Goal: Transaction & Acquisition: Purchase product/service

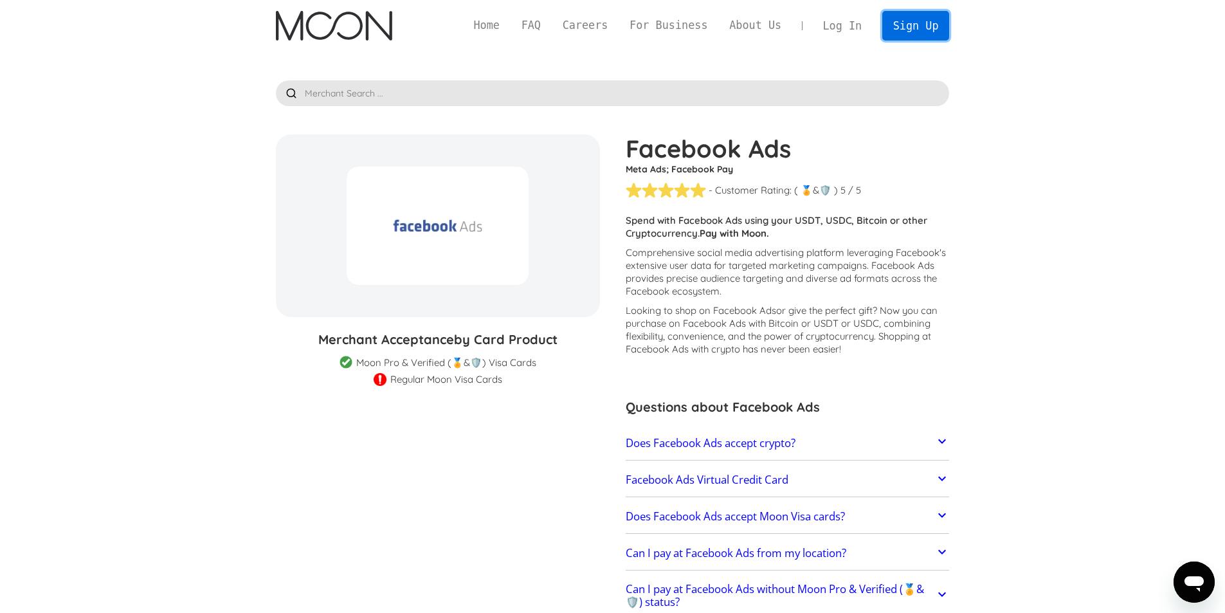
click at [921, 25] on link "Sign Up" at bounding box center [915, 25] width 67 height 29
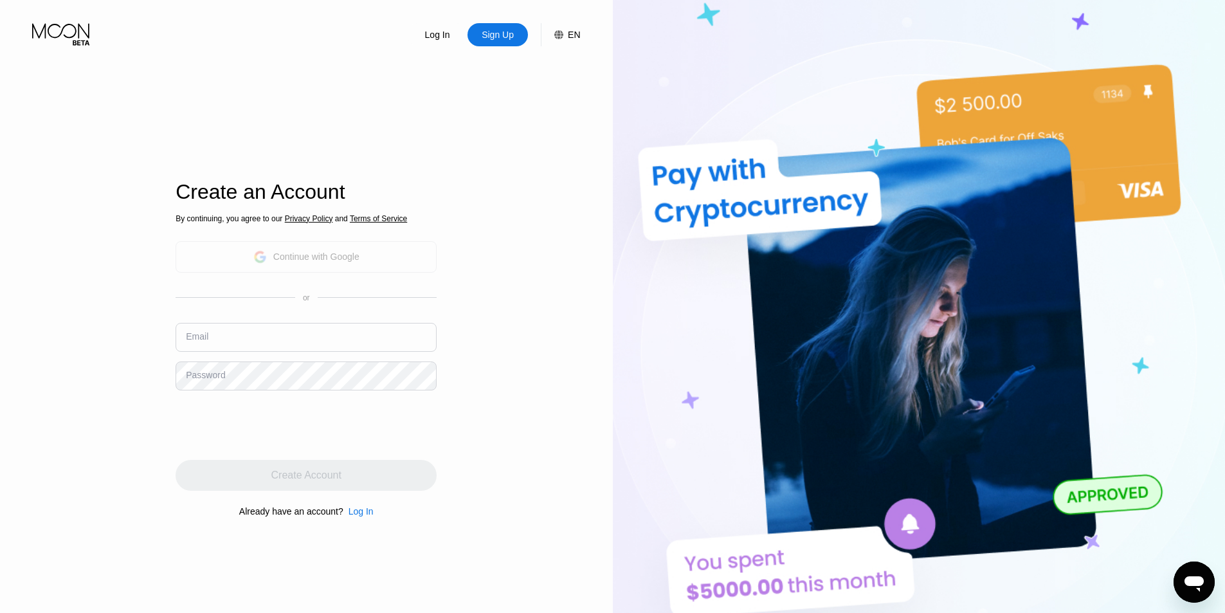
click at [362, 250] on div "Continue with Google" at bounding box center [306, 257] width 261 height 32
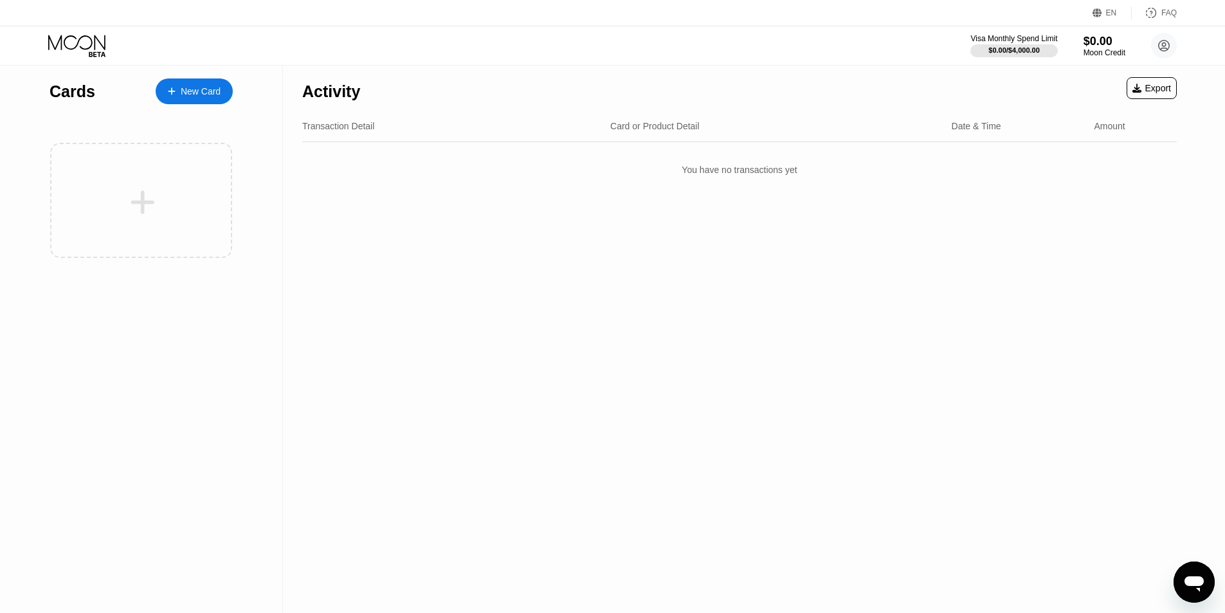
click at [481, 322] on div "Activity Export Transaction Detail Card or Product Detail Date & Time Amount Yo…" at bounding box center [739, 339] width 913 height 547
click at [688, 324] on div "Activity Export Transaction Detail Card or Product Detail Date & Time Amount Yo…" at bounding box center [739, 339] width 913 height 547
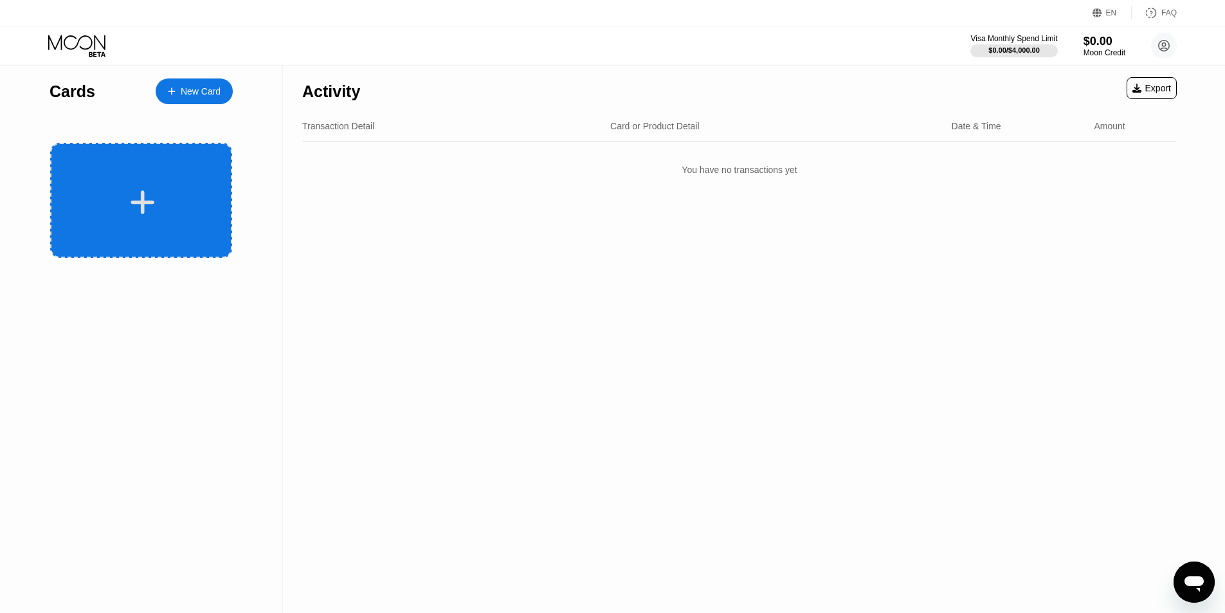
click at [150, 195] on icon at bounding box center [142, 202] width 25 height 29
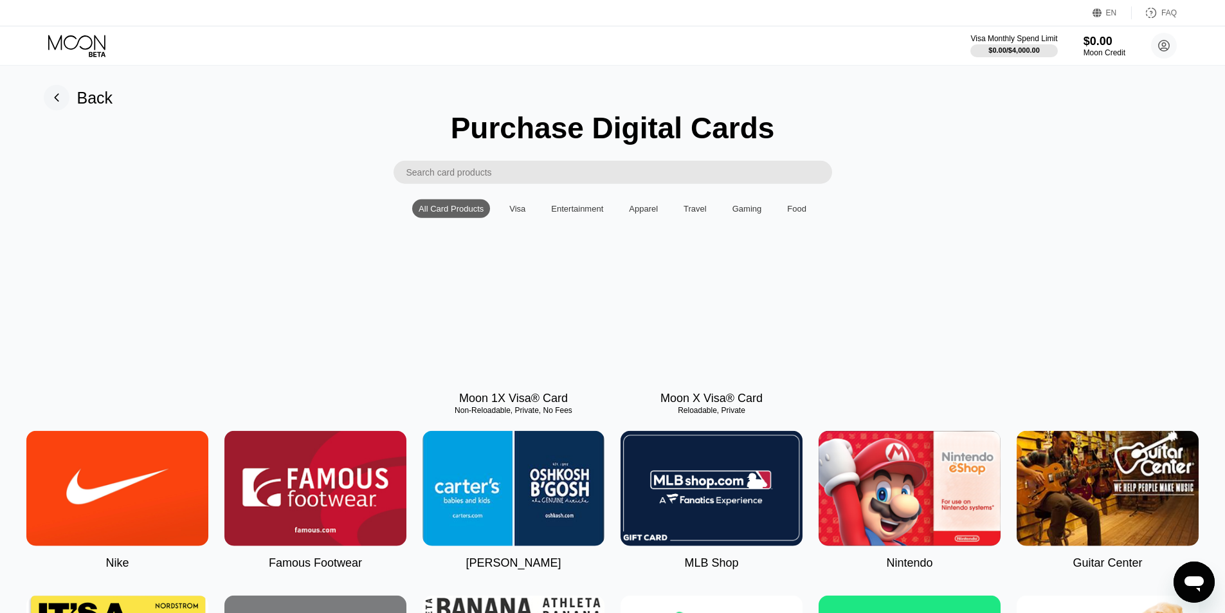
click at [62, 89] on rect at bounding box center [57, 98] width 26 height 26
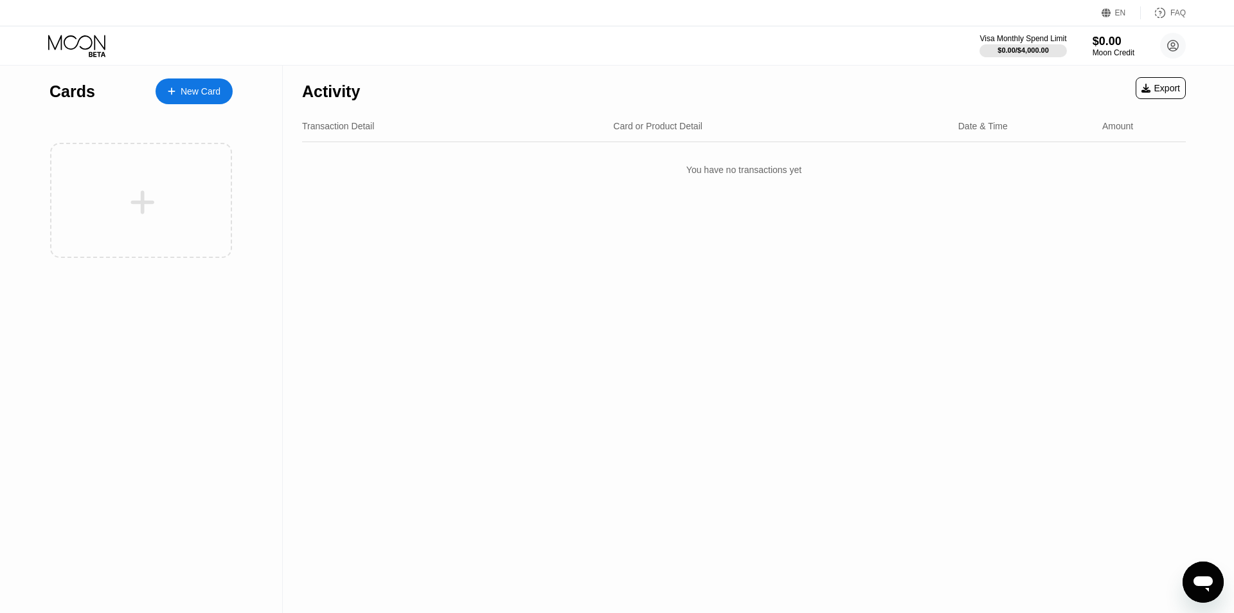
click at [186, 95] on div "New Card" at bounding box center [201, 91] width 40 height 11
click at [0, 0] on div "Back Purchase Digital Cards All Card Products Visa Entertainment Apparel Travel…" at bounding box center [0, 0] width 0 height 0
click at [0, 0] on div at bounding box center [0, 0] width 0 height 0
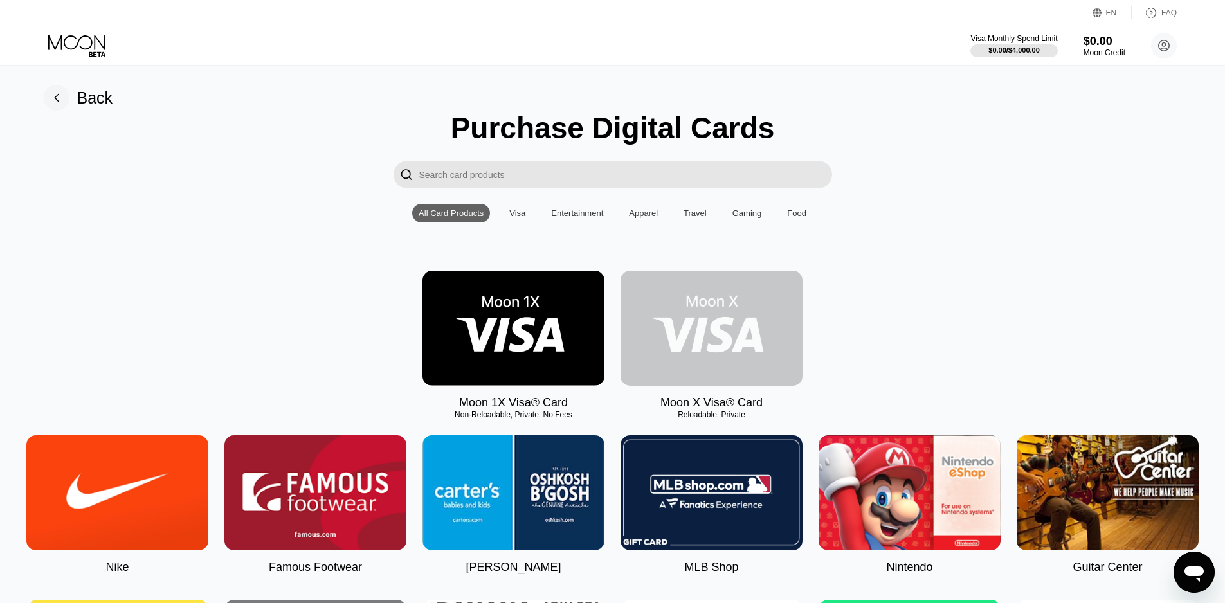
click at [686, 321] on img at bounding box center [711, 328] width 182 height 115
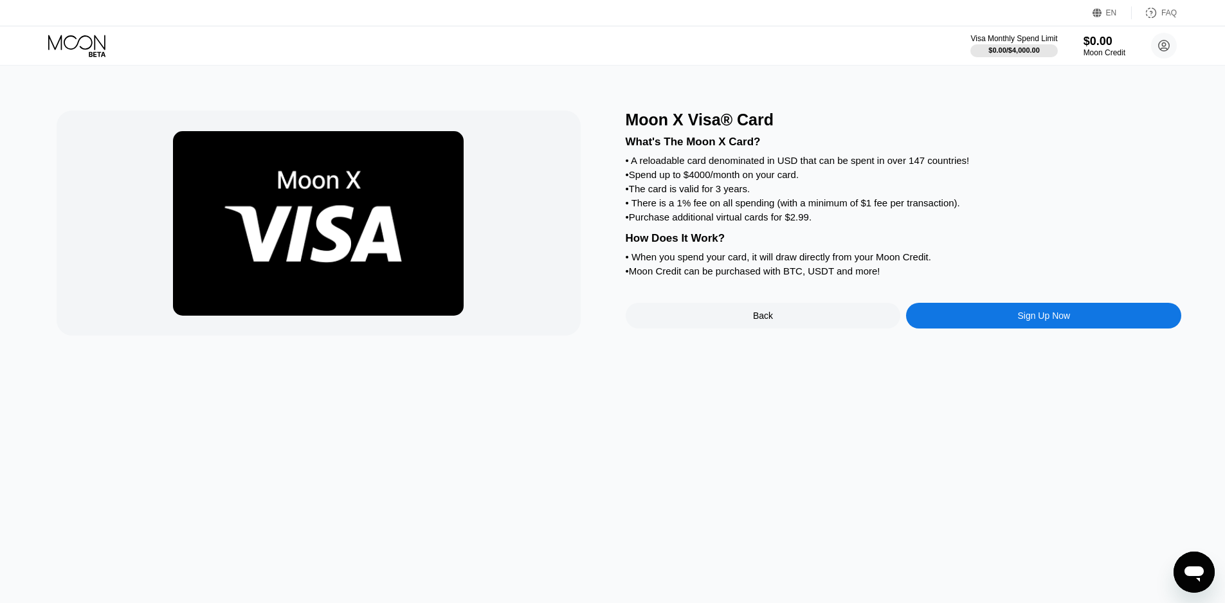
click at [1011, 329] on div "Sign Up Now" at bounding box center [1043, 316] width 275 height 26
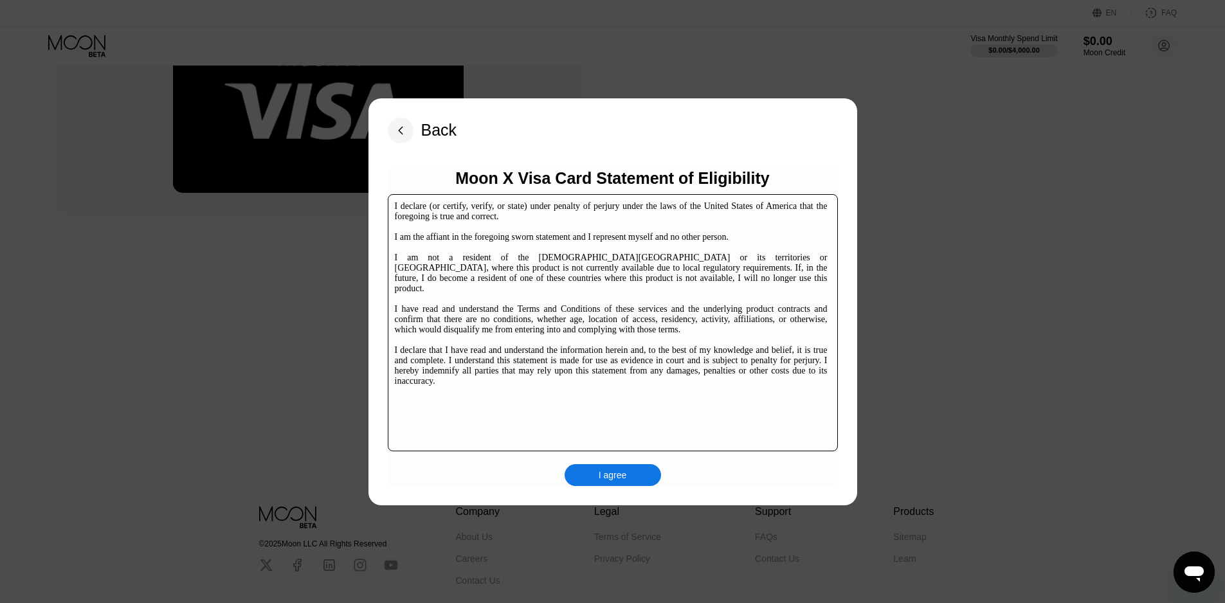
scroll to position [197, 0]
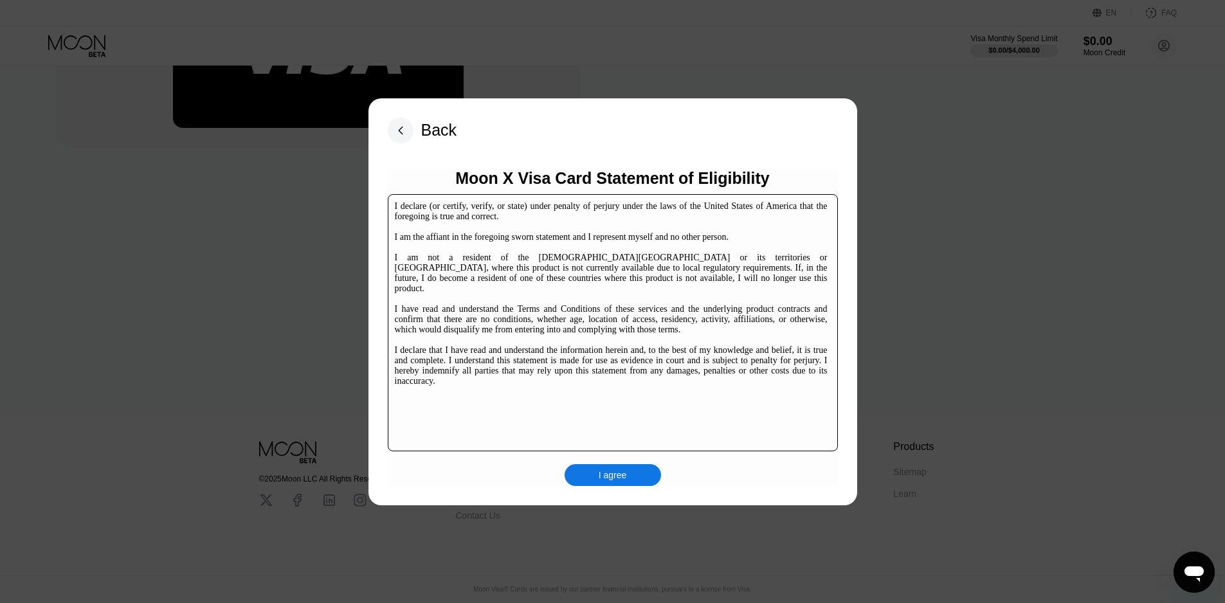
click at [655, 345] on div "I declare (or certify, verify, or state) under penalty of perjury under the law…" at bounding box center [611, 293] width 433 height 185
click at [622, 469] on div "I agree" at bounding box center [613, 475] width 28 height 12
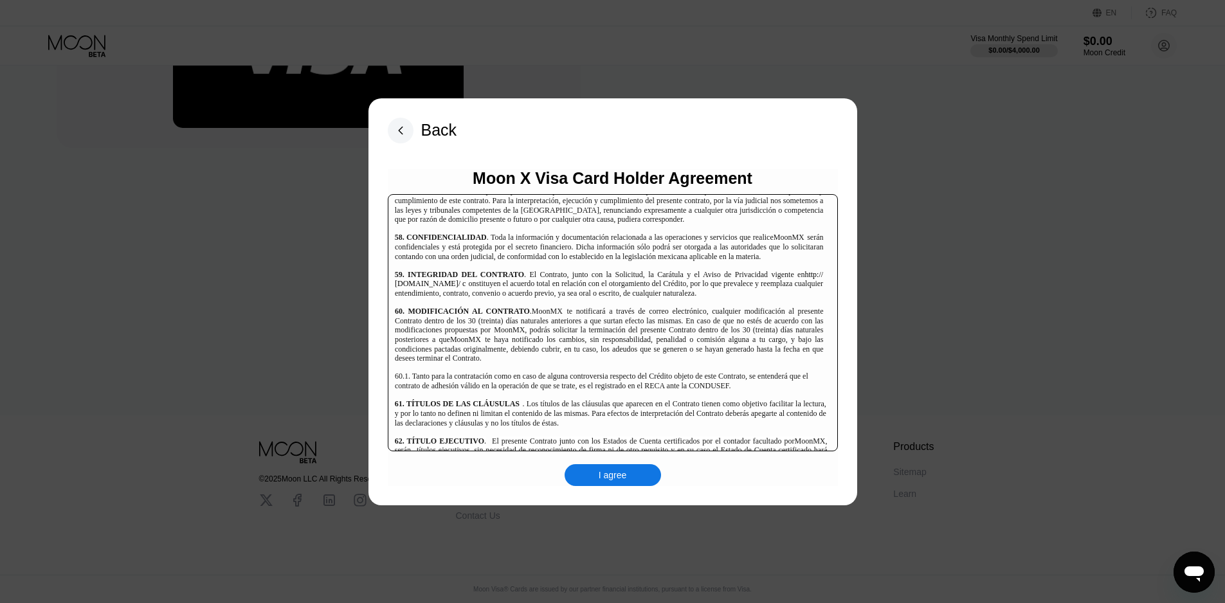
scroll to position [8350, 0]
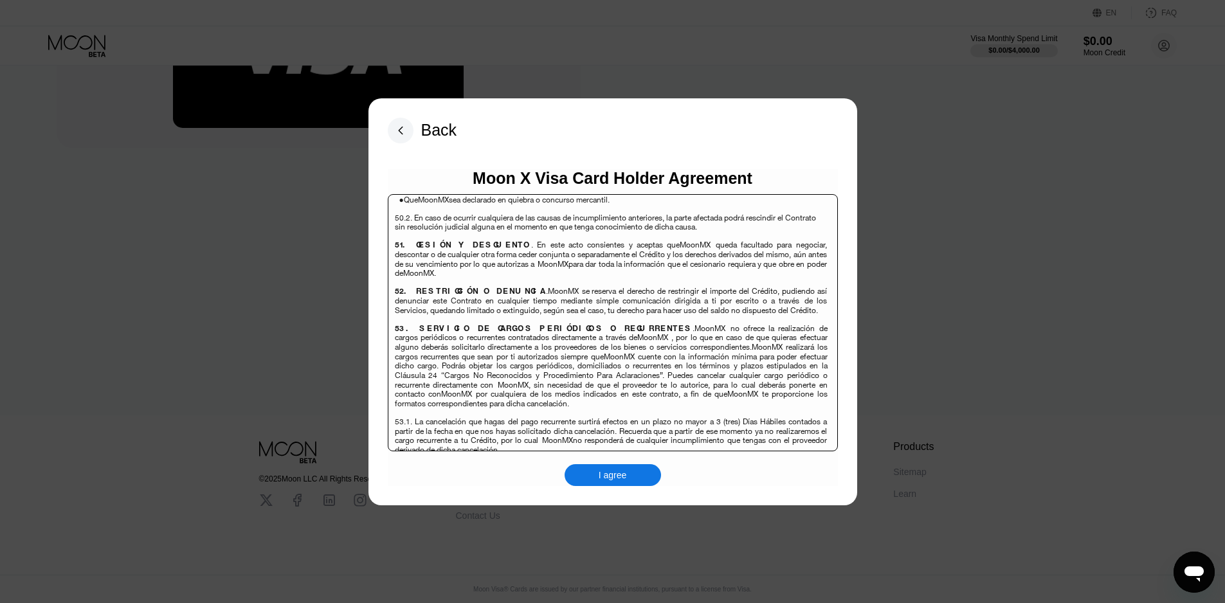
click at [613, 472] on div "I agree" at bounding box center [613, 475] width 28 height 12
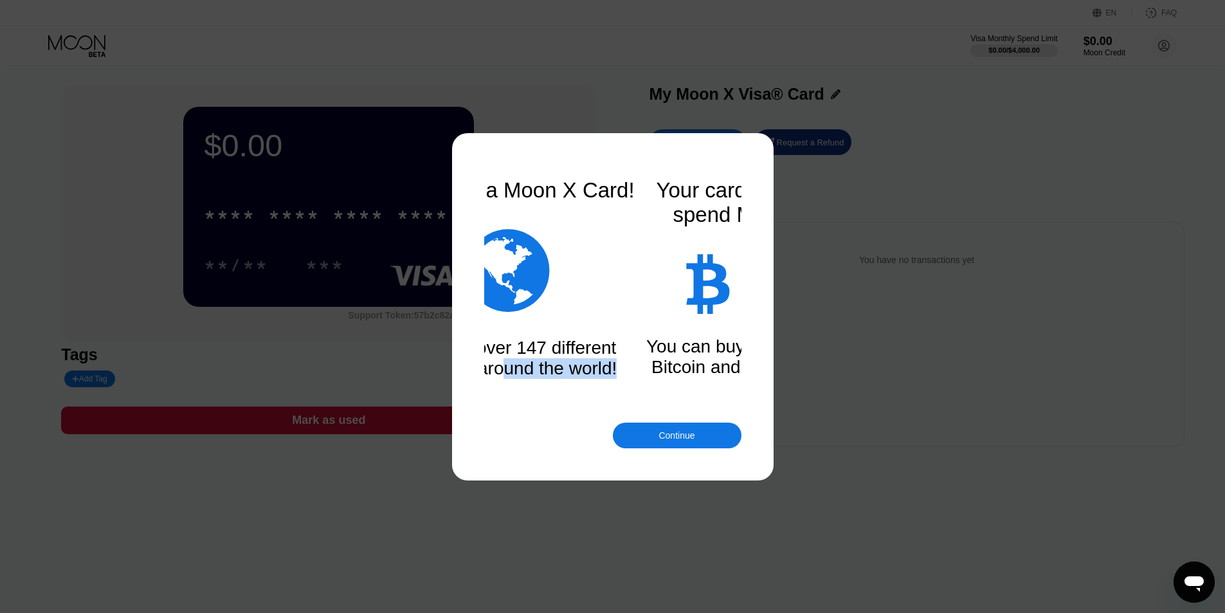
drag, startPoint x: 725, startPoint y: 381, endPoint x: 499, endPoint y: 363, distance: 226.4
click at [493, 365] on div "Spend in over 147 different countries around the world!" at bounding box center [508, 358] width 257 height 41
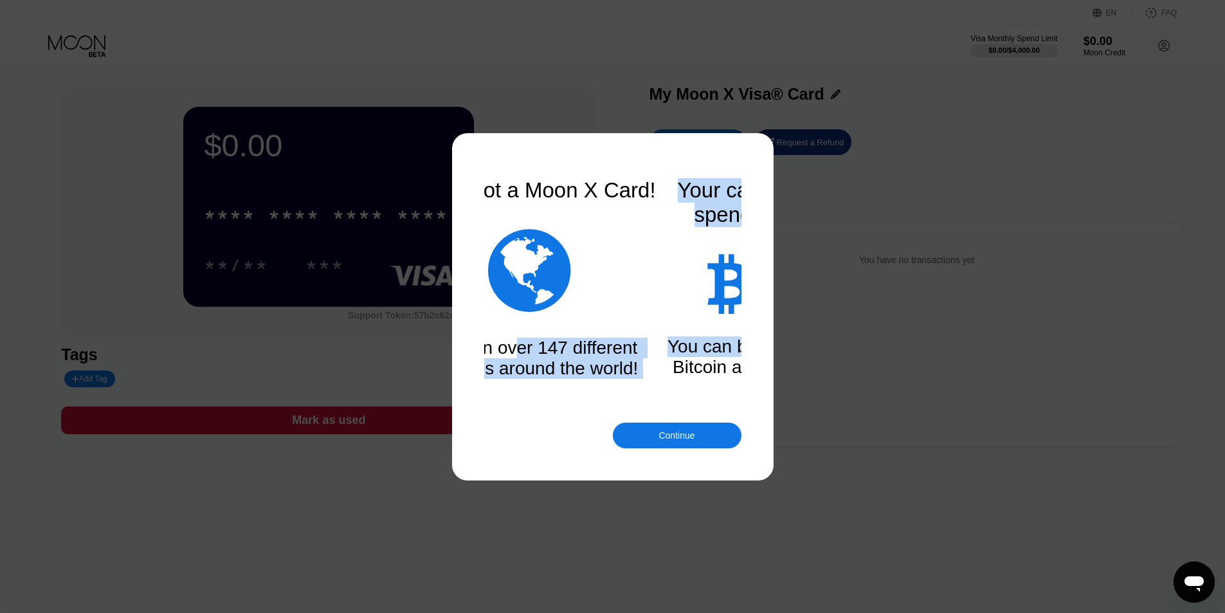
drag, startPoint x: 700, startPoint y: 344, endPoint x: 501, endPoint y: 348, distance: 199.4
click at [501, 348] on div "You've got a Moon X Card!  Spend in over 147 different countries around the wo…" at bounding box center [612, 306] width 257 height 257
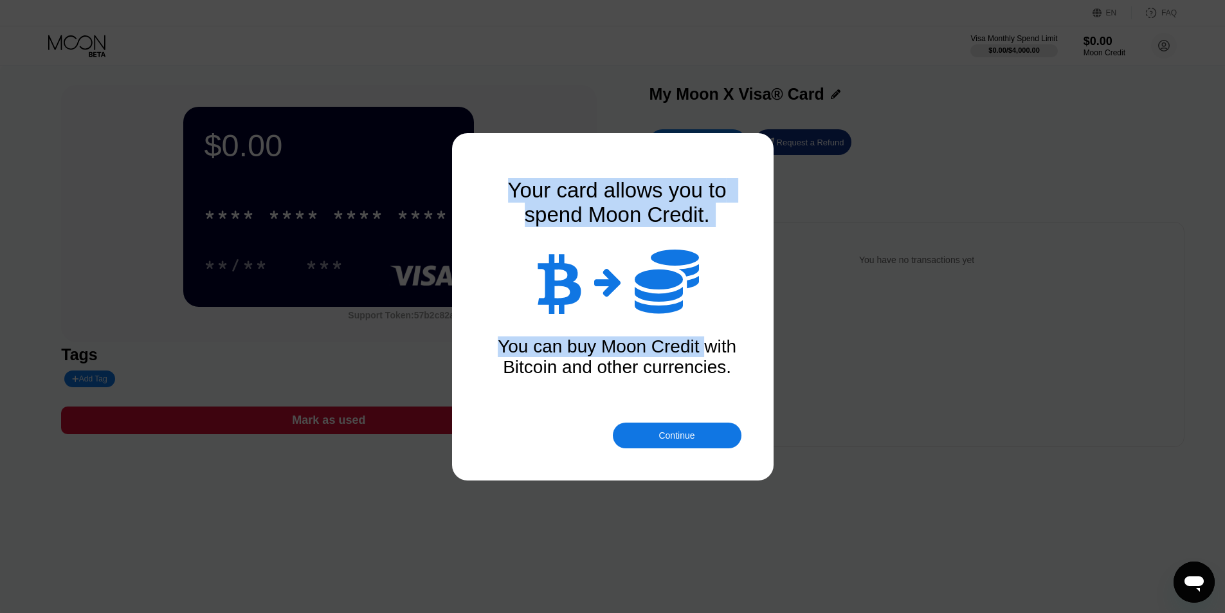
click at [648, 348] on div "You can buy Moon Credit with Bitcoin and other currencies." at bounding box center [617, 356] width 257 height 41
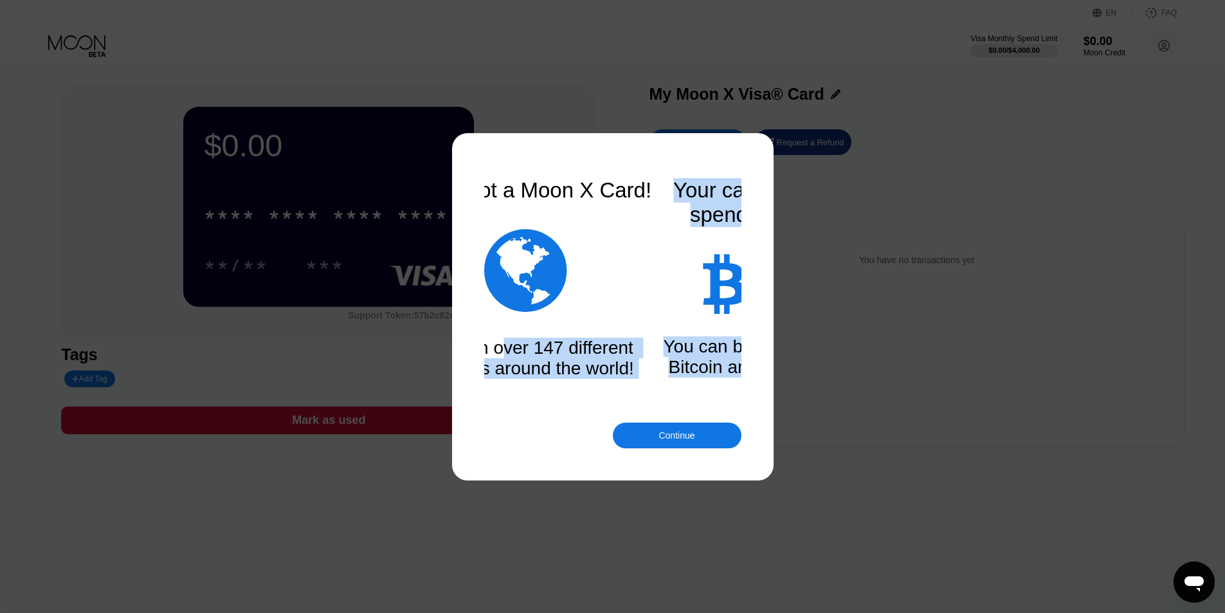
drag, startPoint x: 683, startPoint y: 368, endPoint x: 492, endPoint y: 360, distance: 191.1
click at [493, 361] on div "You've got a Moon X Card!  Spend in over 147 different countries around the wo…" at bounding box center [612, 306] width 257 height 257
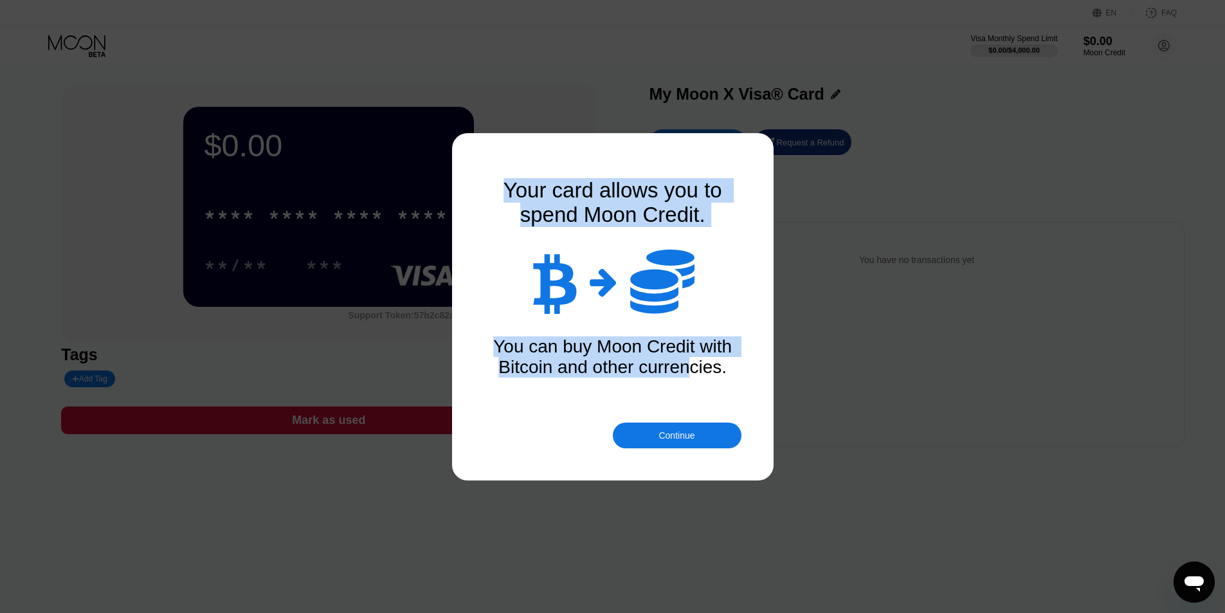
click at [671, 371] on div "You can buy Moon Credit with Bitcoin and other currencies." at bounding box center [612, 356] width 257 height 41
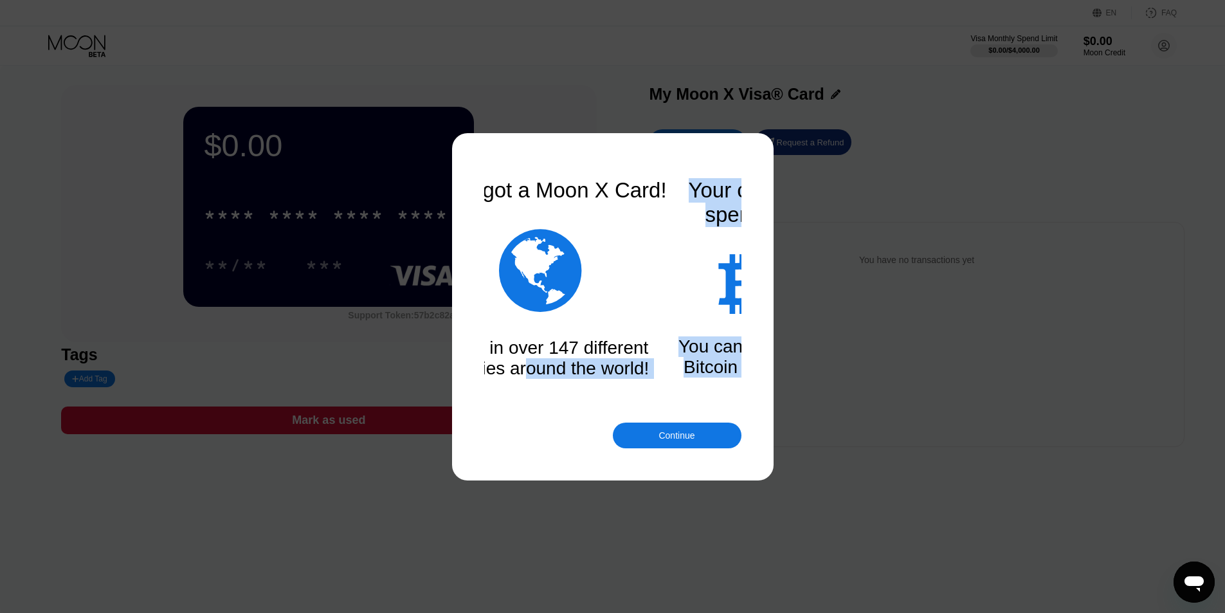
drag, startPoint x: 615, startPoint y: 370, endPoint x: 530, endPoint y: 366, distance: 84.3
click at [531, 366] on div "You've got a Moon X Card!  Spend in over 147 different countries around the wo…" at bounding box center [612, 306] width 257 height 257
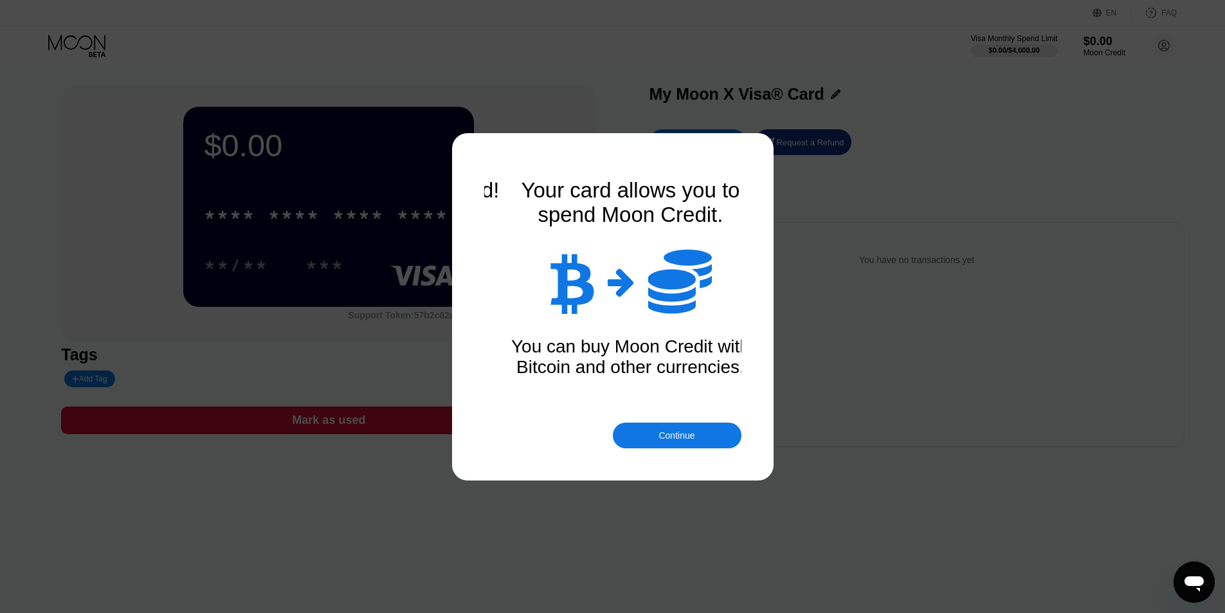
click at [658, 440] on div "Continue" at bounding box center [676, 435] width 36 height 10
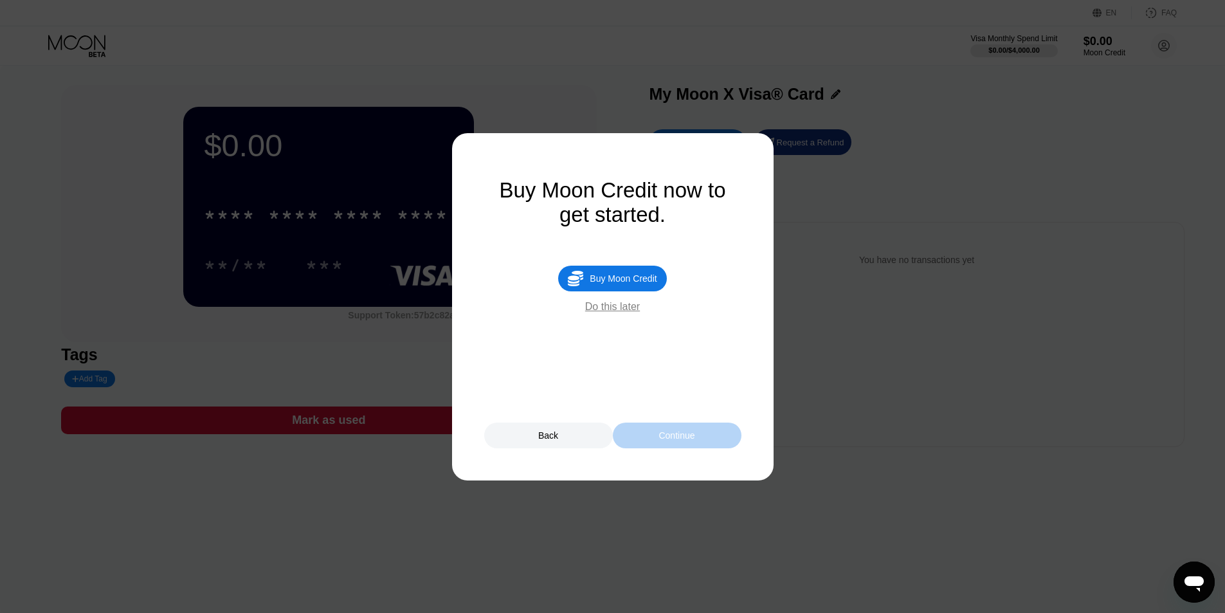
click at [660, 437] on div "Continue" at bounding box center [676, 435] width 36 height 10
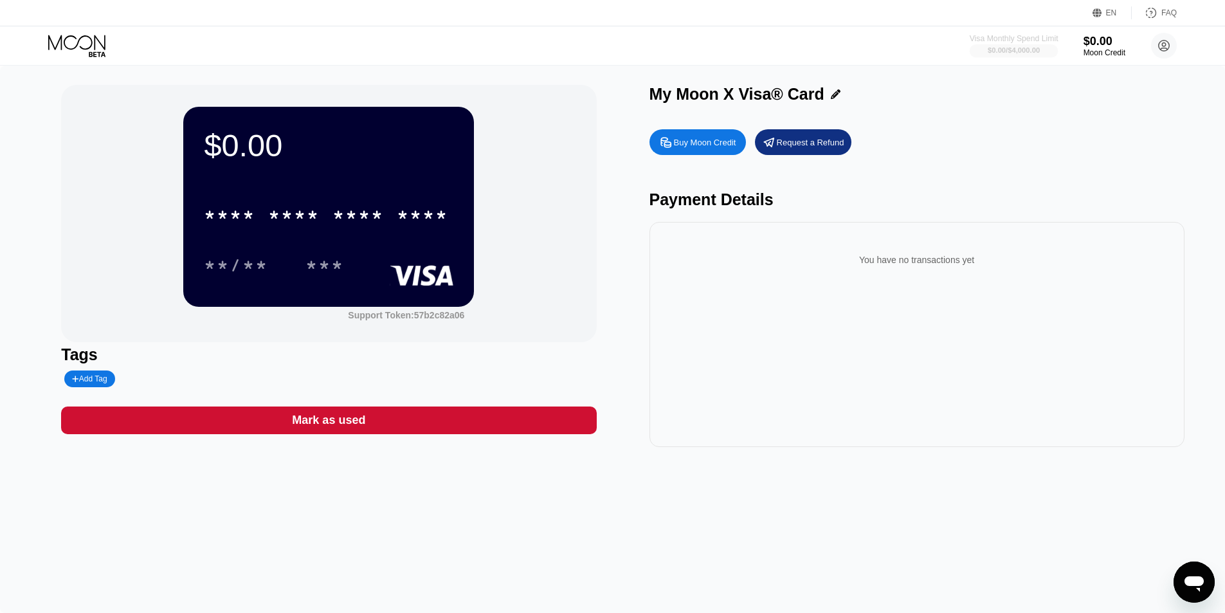
click at [1007, 47] on div "$0.00 / $4,000.00" at bounding box center [1014, 50] width 52 height 8
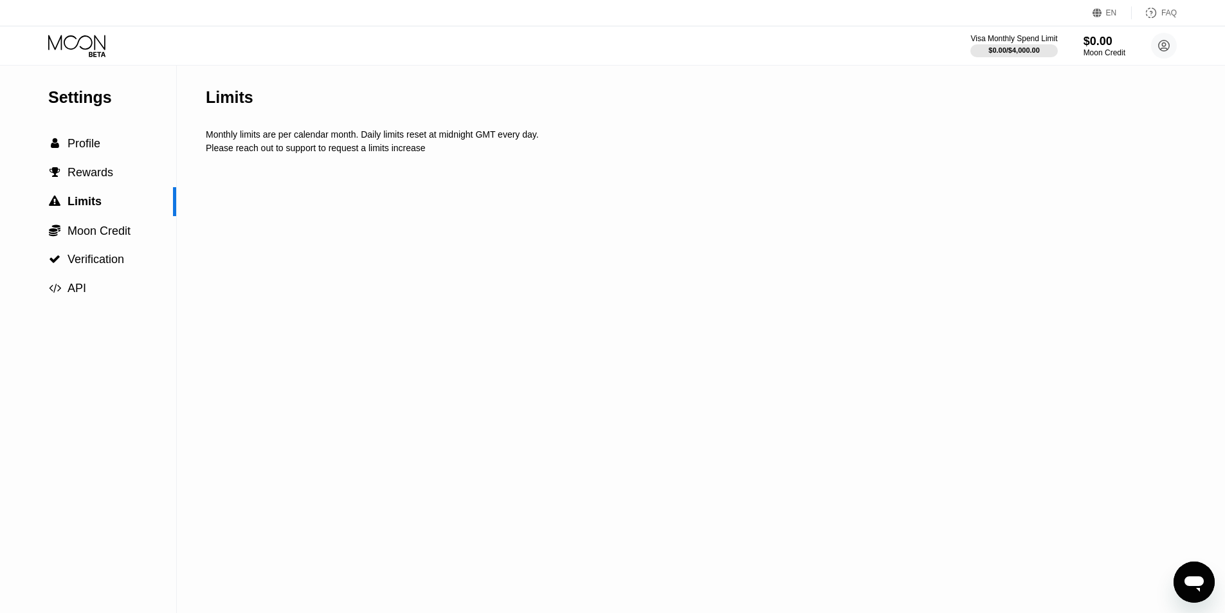
click at [68, 44] on icon at bounding box center [78, 46] width 60 height 23
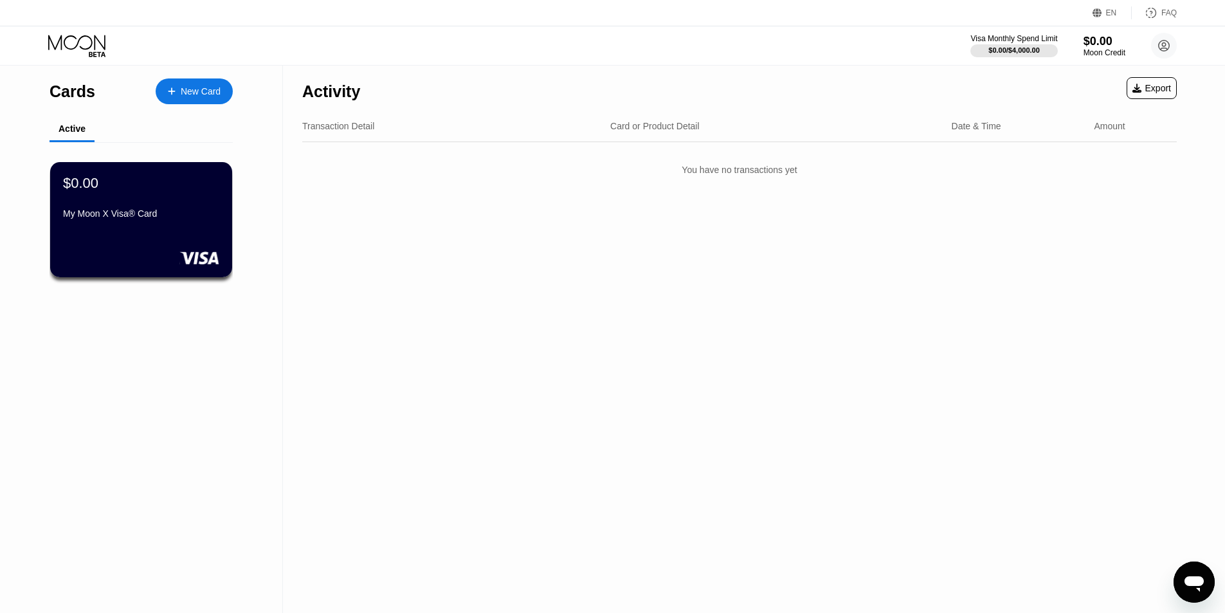
click at [130, 212] on div "$0.00 My Moon X Visa® Card" at bounding box center [141, 199] width 156 height 49
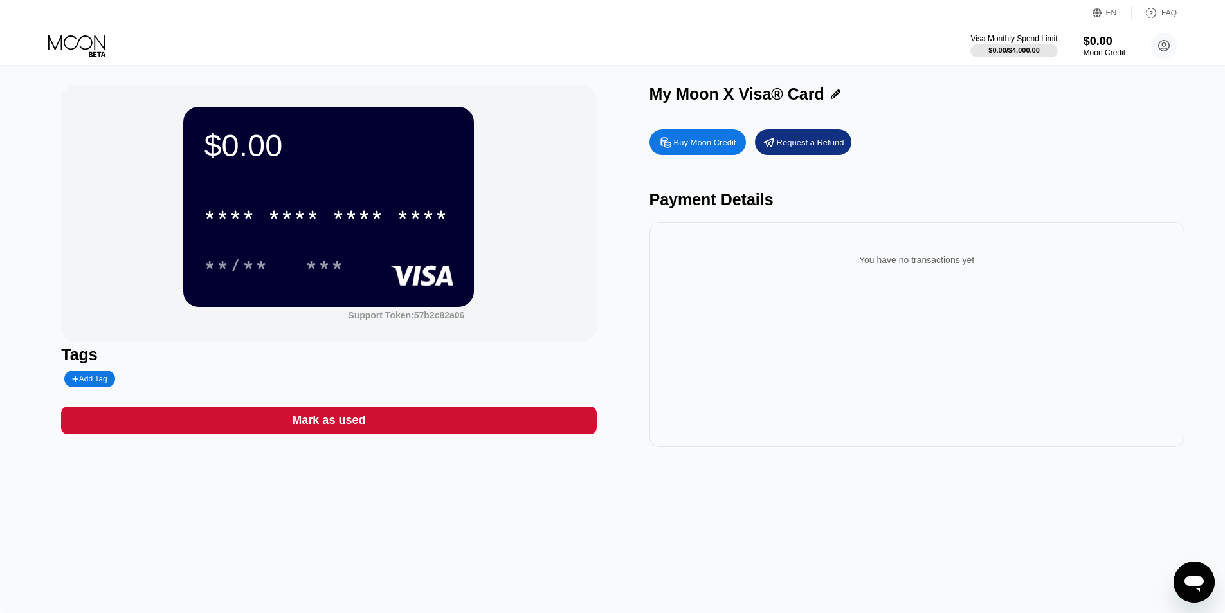
click at [183, 226] on div "$0.00 * * * * * * * * * * * * **** **/** *** Support Token: 57b2c82a06" at bounding box center [328, 213] width 535 height 257
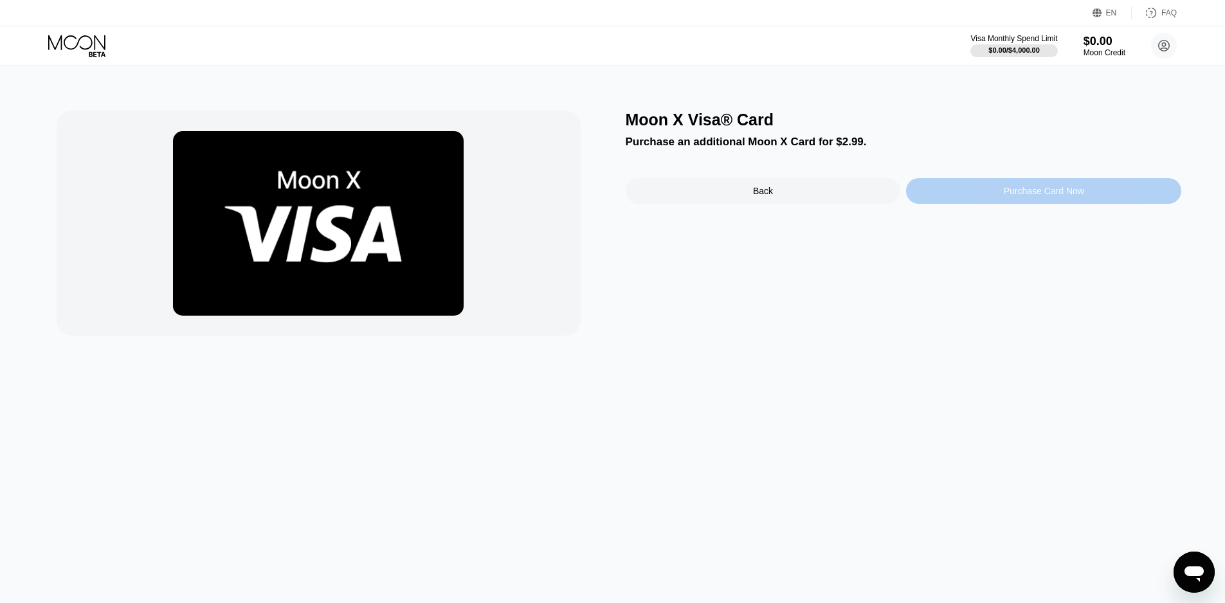
click at [966, 199] on div "Purchase Card Now" at bounding box center [1043, 191] width 275 height 26
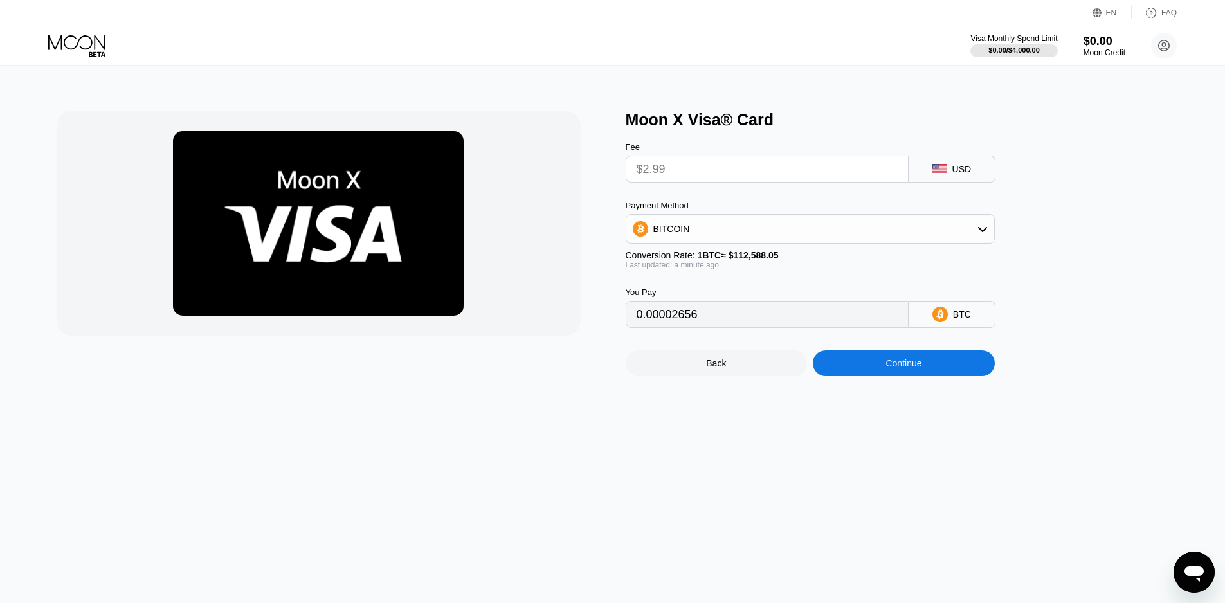
click at [674, 323] on input "0.00002656" at bounding box center [767, 315] width 261 height 26
click at [838, 508] on div "Moon X Visa® Card Fee $2.99 USD Payment Method BITCOIN Conversion Rate: 1 BTC ≈…" at bounding box center [612, 335] width 1234 height 538
click at [898, 376] on div "Continue" at bounding box center [904, 363] width 182 height 26
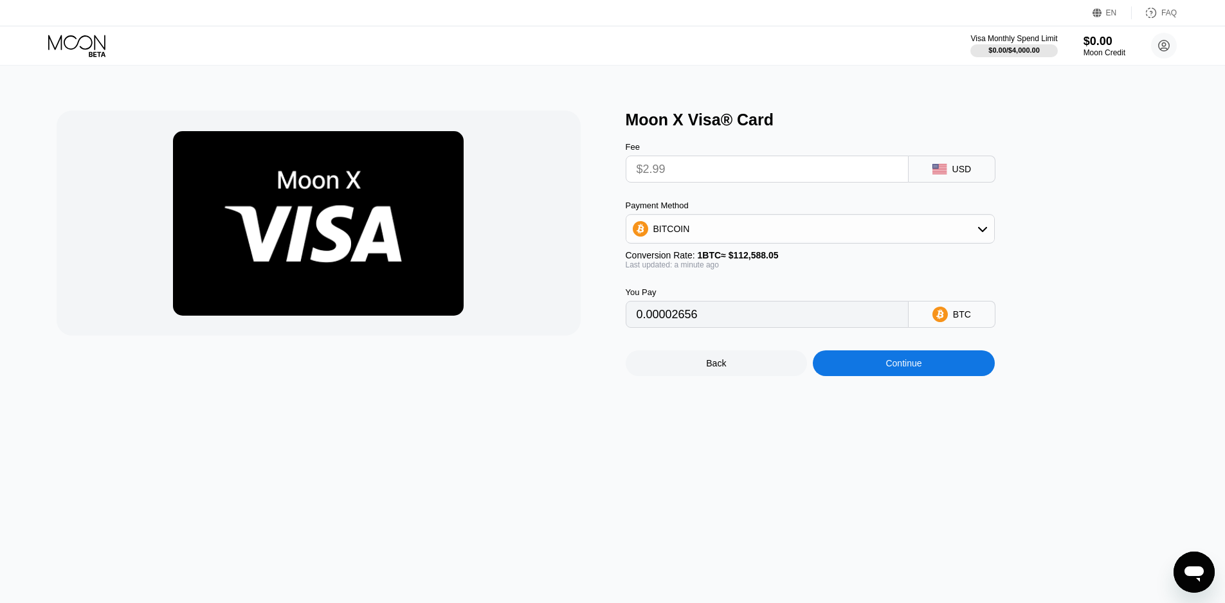
click at [961, 174] on div "USD" at bounding box center [961, 169] width 19 height 10
click at [912, 175] on div "USD" at bounding box center [951, 169] width 87 height 27
click at [898, 368] on div "Continue" at bounding box center [903, 363] width 36 height 10
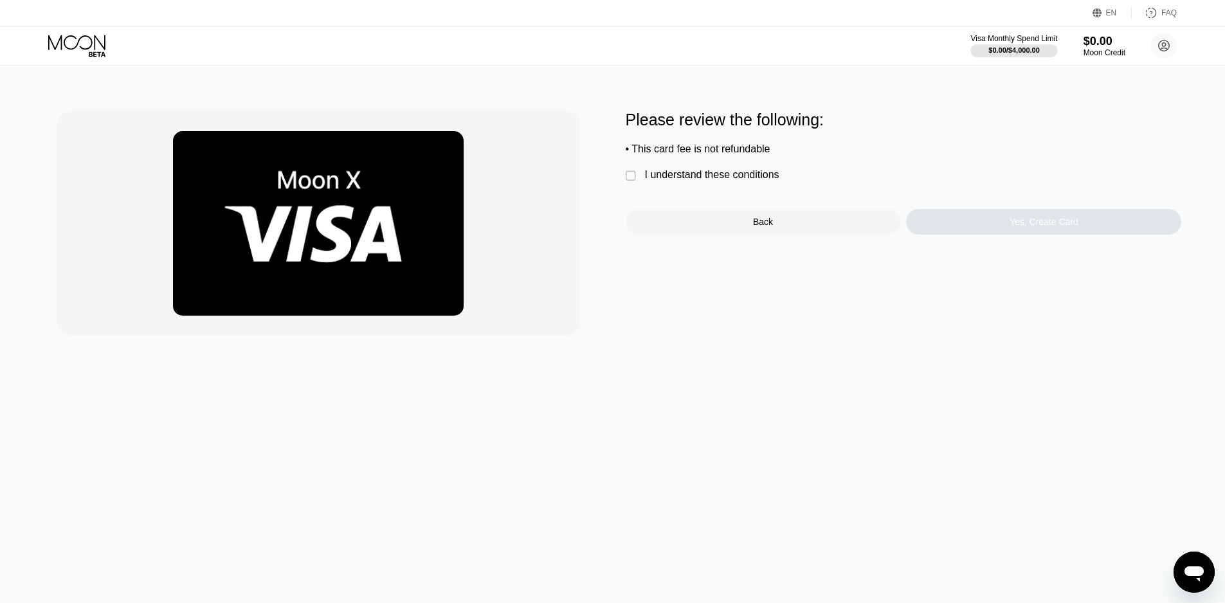
click at [735, 181] on div "I understand these conditions" at bounding box center [712, 175] width 134 height 12
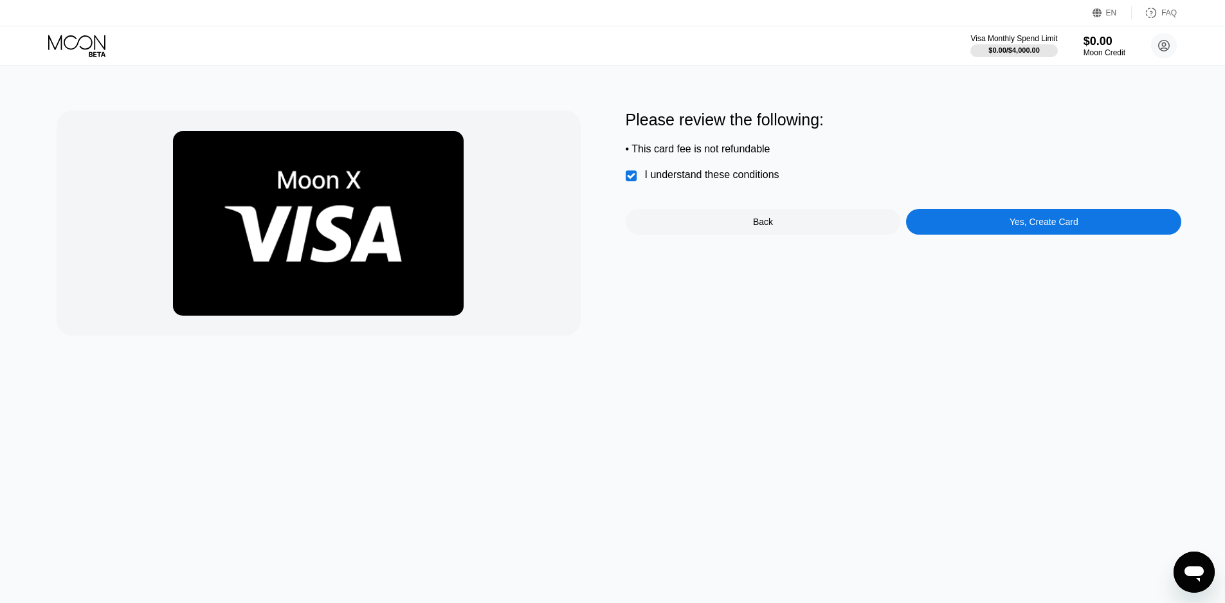
click at [1013, 227] on div "Yes, Create Card" at bounding box center [1043, 222] width 69 height 10
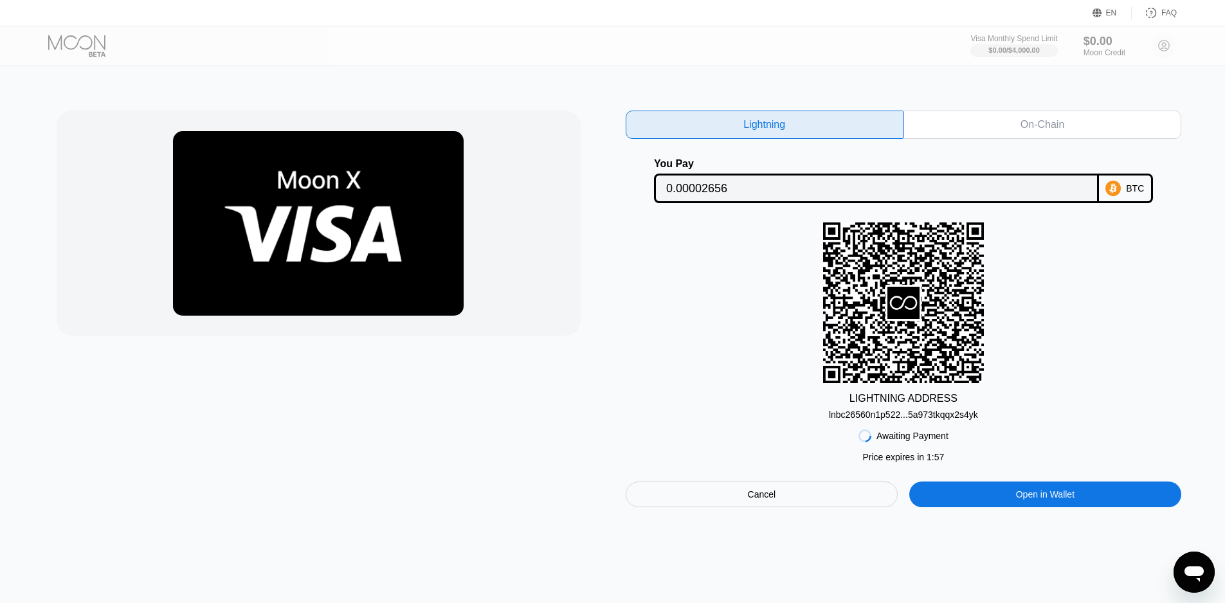
click at [464, 410] on div at bounding box center [335, 309] width 556 height 397
click at [980, 122] on div "On-Chain" at bounding box center [1042, 125] width 278 height 28
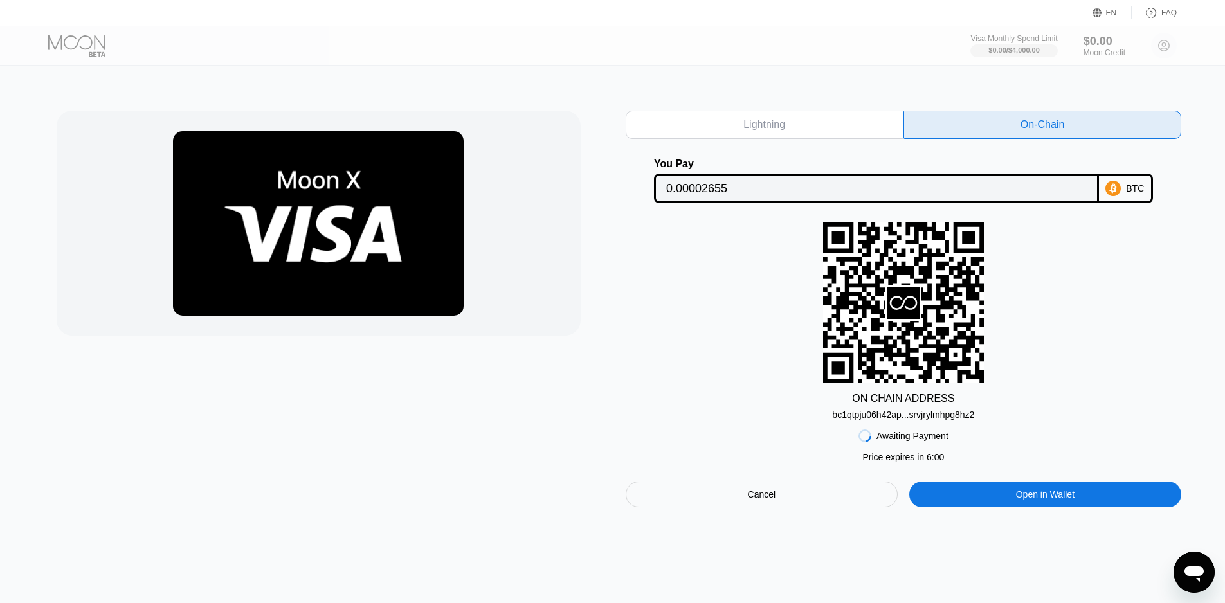
click at [493, 429] on div at bounding box center [335, 309] width 556 height 397
click at [1103, 180] on div "BTC" at bounding box center [1126, 189] width 54 height 30
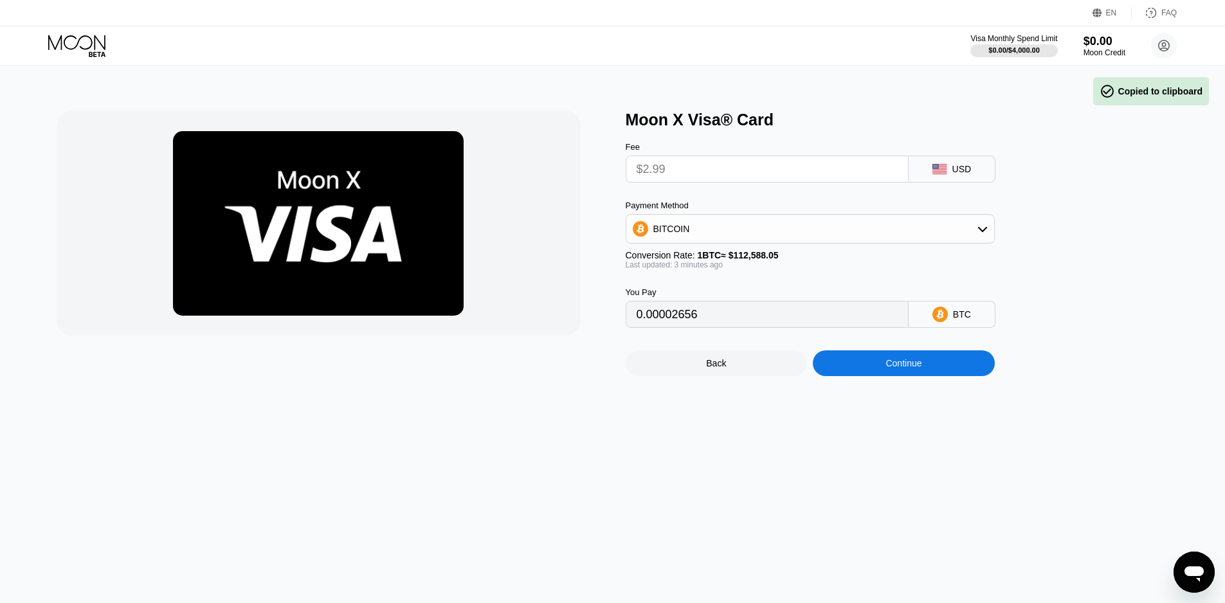
click at [932, 311] on div "BTC" at bounding box center [951, 314] width 87 height 27
click at [936, 318] on icon at bounding box center [939, 314] width 15 height 15
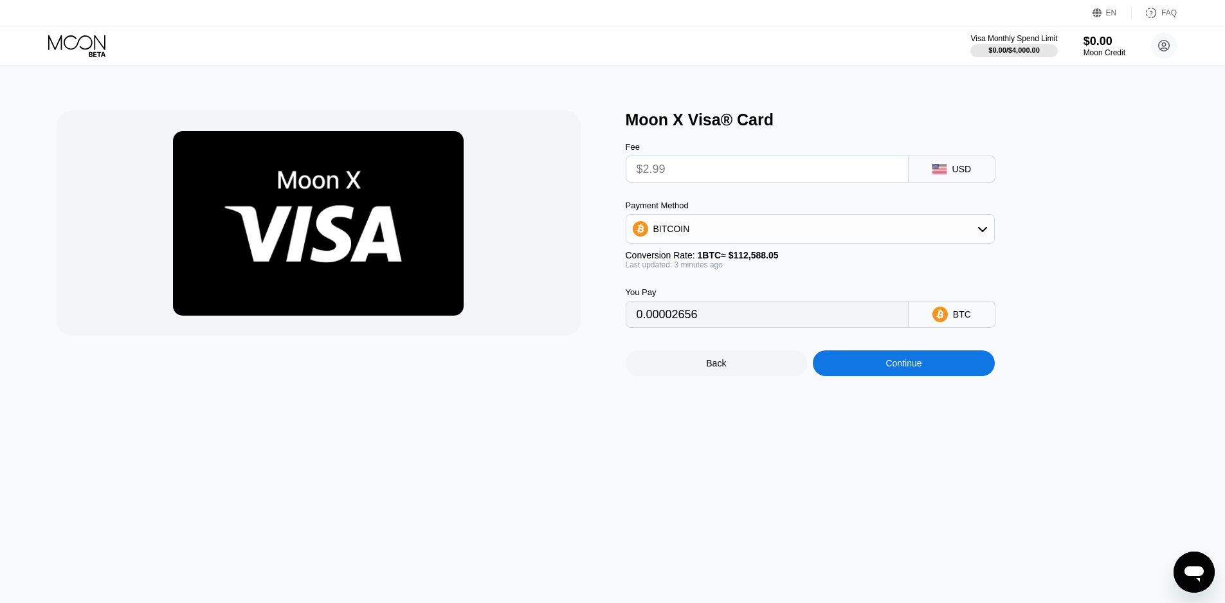
click at [936, 319] on icon at bounding box center [939, 314] width 15 height 15
click at [936, 322] on icon at bounding box center [939, 314] width 15 height 15
click at [973, 242] on div "BITCOIN" at bounding box center [810, 229] width 368 height 26
click at [800, 290] on div "USDT on TRON" at bounding box center [809, 293] width 361 height 26
type input "3.02"
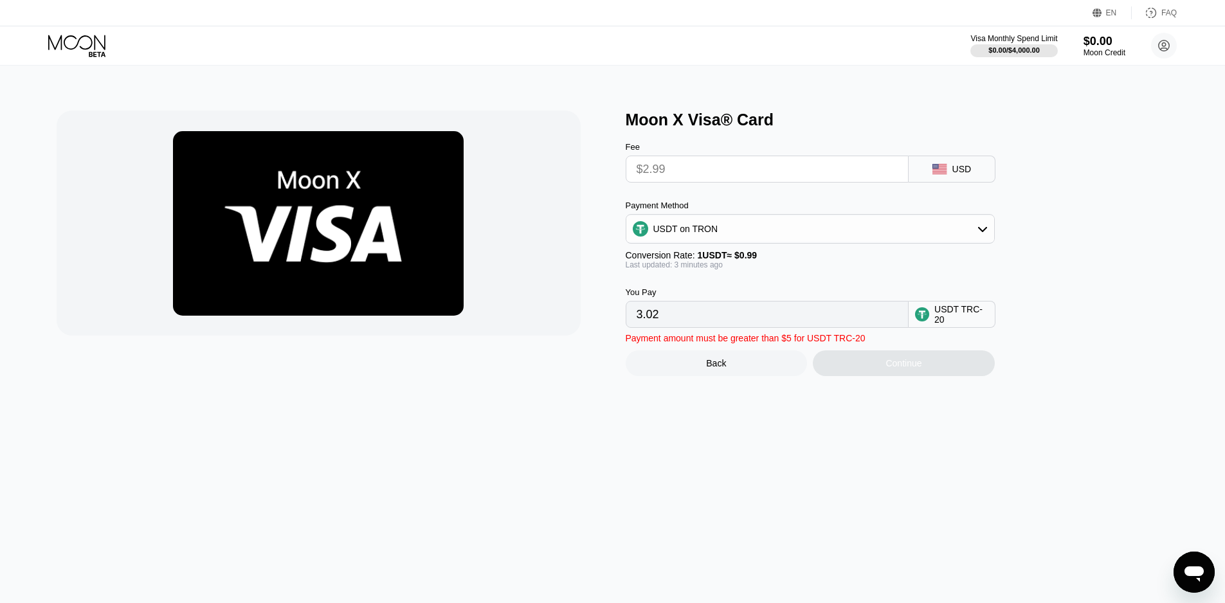
click at [439, 437] on div "Moon X Visa® Card Fee $2.99 USD Payment Method USDT on TRON Conversion Rate: 1 …" at bounding box center [612, 335] width 1234 height 538
click at [700, 343] on div "Payment amount must be greater than $5 for USDT TRC-20" at bounding box center [746, 338] width 240 height 10
click at [775, 176] on input "$2.99" at bounding box center [767, 169] width 261 height 26
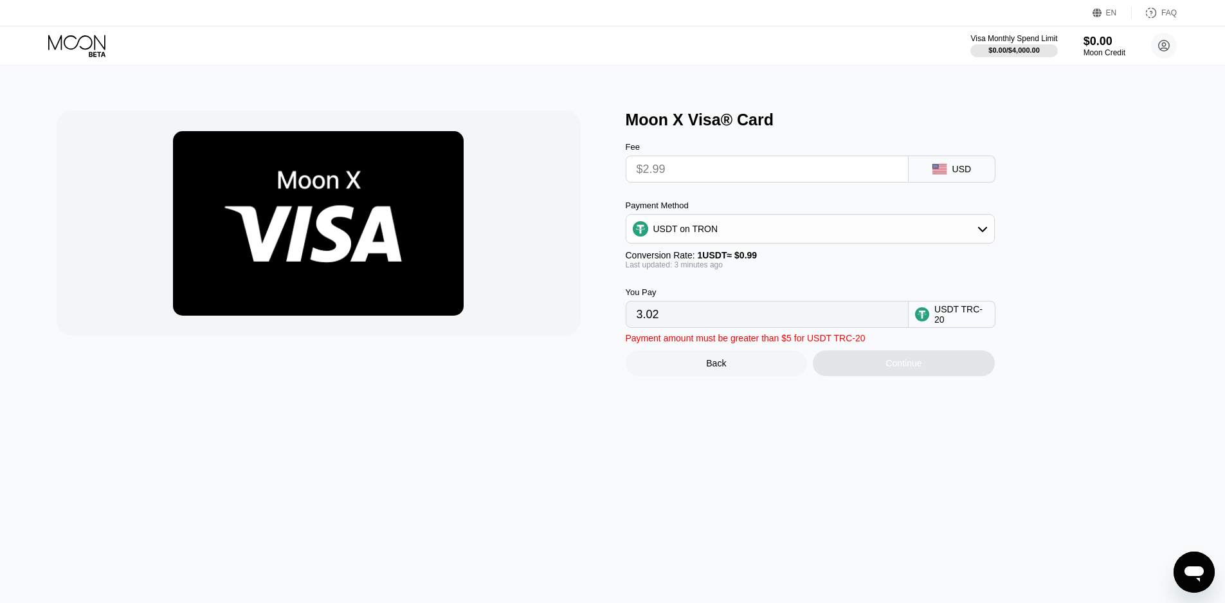
click at [775, 176] on input "$2.99" at bounding box center [767, 169] width 261 height 26
drag, startPoint x: 628, startPoint y: 348, endPoint x: 804, endPoint y: 341, distance: 176.9
click at [804, 341] on div "Payment amount must be greater than $5 for USDT TRC-20 Back Continue" at bounding box center [831, 352] width 411 height 48
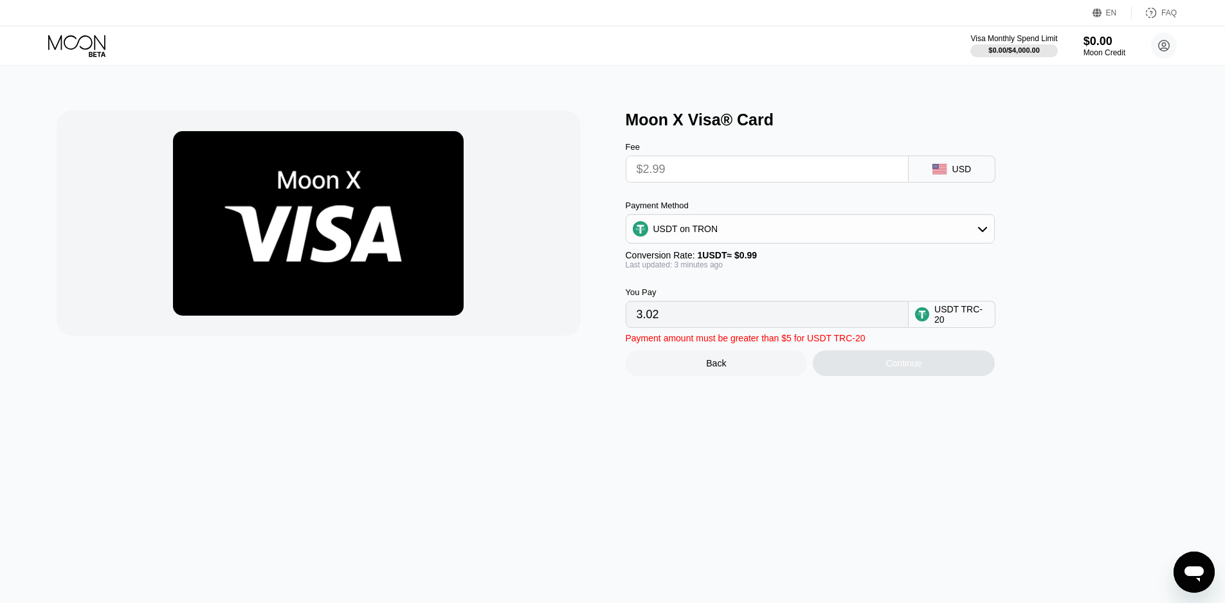
click at [648, 321] on input "3.02" at bounding box center [767, 315] width 261 height 26
click at [643, 320] on input "3.02" at bounding box center [767, 315] width 261 height 26
click at [684, 325] on input "3.02" at bounding box center [767, 315] width 261 height 26
drag, startPoint x: 684, startPoint y: 325, endPoint x: 829, endPoint y: 323, distance: 145.3
click at [685, 325] on input "3.02" at bounding box center [767, 315] width 261 height 26
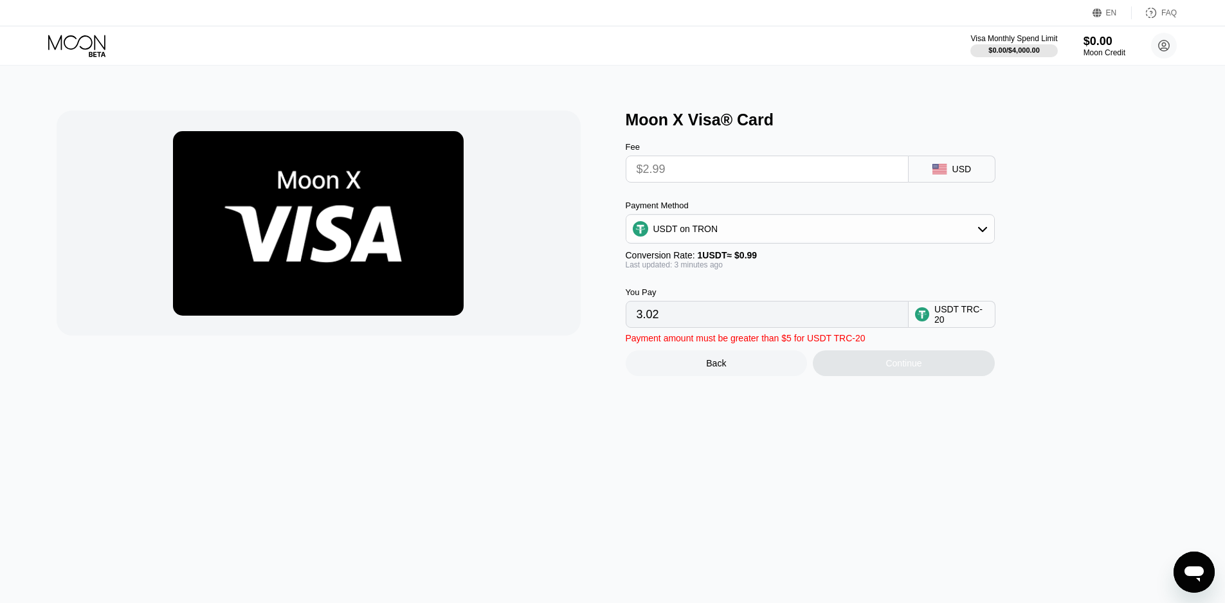
click at [862, 323] on input "3.02" at bounding box center [767, 315] width 261 height 26
click at [879, 327] on input "3.02" at bounding box center [767, 315] width 261 height 26
click at [875, 326] on input "3.02" at bounding box center [767, 315] width 261 height 26
click at [649, 343] on div "Payment amount must be greater than $5 for USDT TRC-20" at bounding box center [746, 338] width 240 height 10
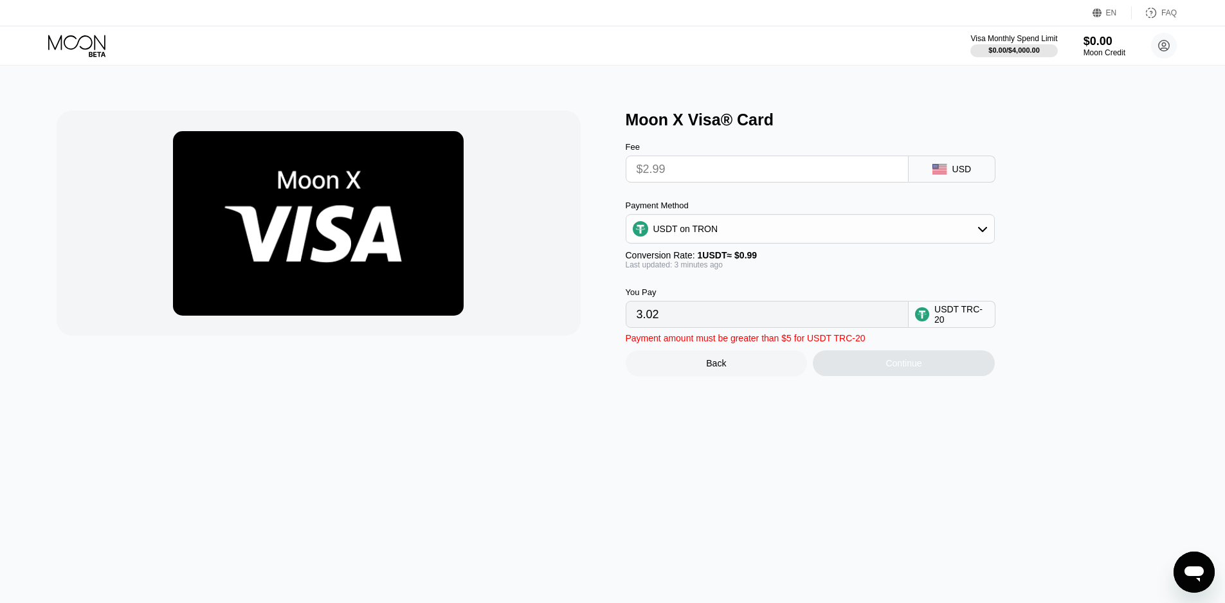
click at [649, 343] on div "Payment amount must be greater than $5 for USDT TRC-20" at bounding box center [746, 338] width 240 height 10
drag, startPoint x: 621, startPoint y: 347, endPoint x: 862, endPoint y: 345, distance: 240.5
click at [864, 347] on div "Moon X Visa® Card Fee $2.99 USD Payment Method USDT on TRON Conversion Rate: 1 …" at bounding box center [613, 244] width 1112 height 266
click at [819, 174] on input "$2.99" at bounding box center [767, 169] width 261 height 26
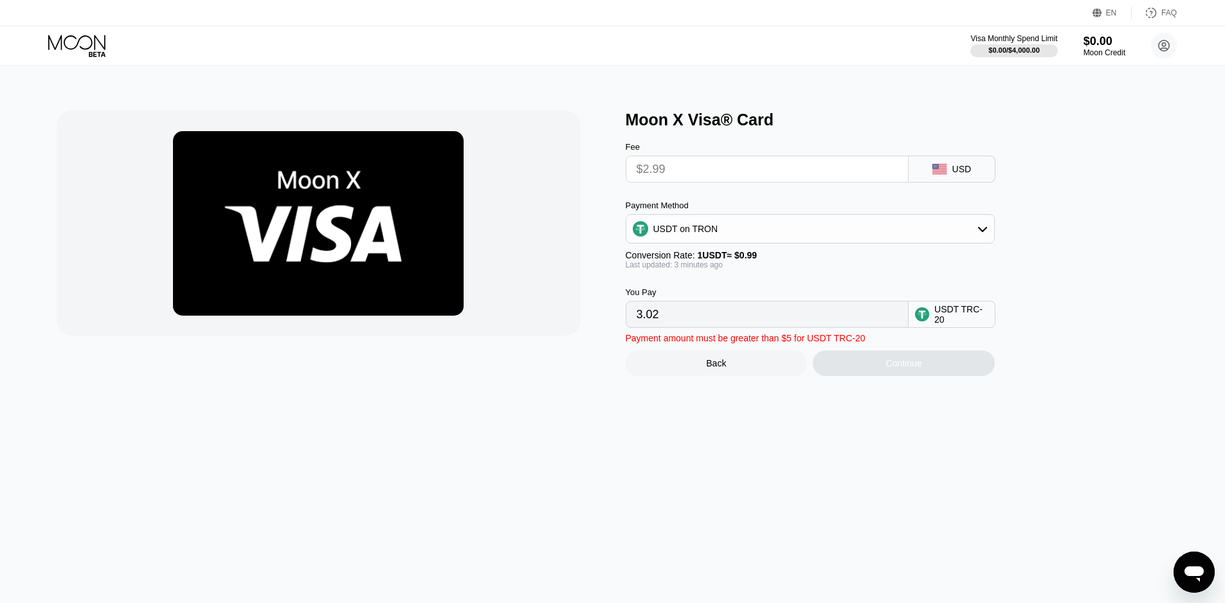
click at [920, 174] on div "USD" at bounding box center [951, 169] width 87 height 27
click at [969, 232] on div "USDT on TRON" at bounding box center [810, 229] width 368 height 26
click at [747, 298] on div "USDT on TRON" at bounding box center [817, 292] width 333 height 10
click at [536, 364] on div at bounding box center [335, 244] width 556 height 266
drag, startPoint x: 545, startPoint y: 384, endPoint x: 845, endPoint y: 372, distance: 299.8
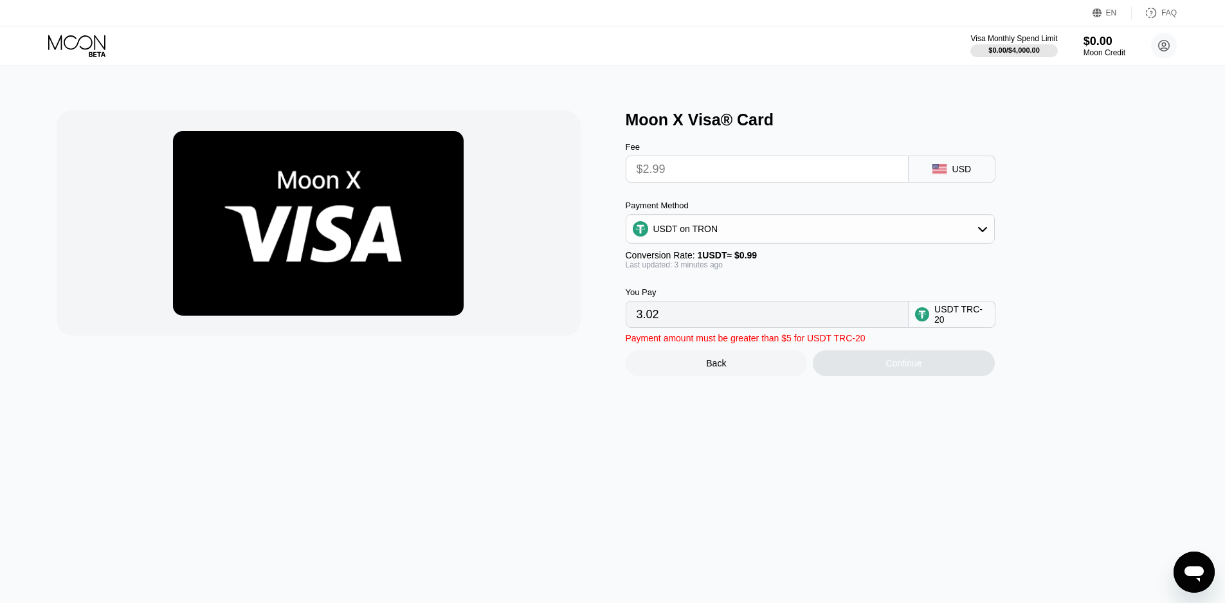
click at [549, 376] on div at bounding box center [335, 244] width 556 height 266
click at [903, 370] on div "Continue" at bounding box center [904, 363] width 182 height 26
